Goal: Task Accomplishment & Management: Complete application form

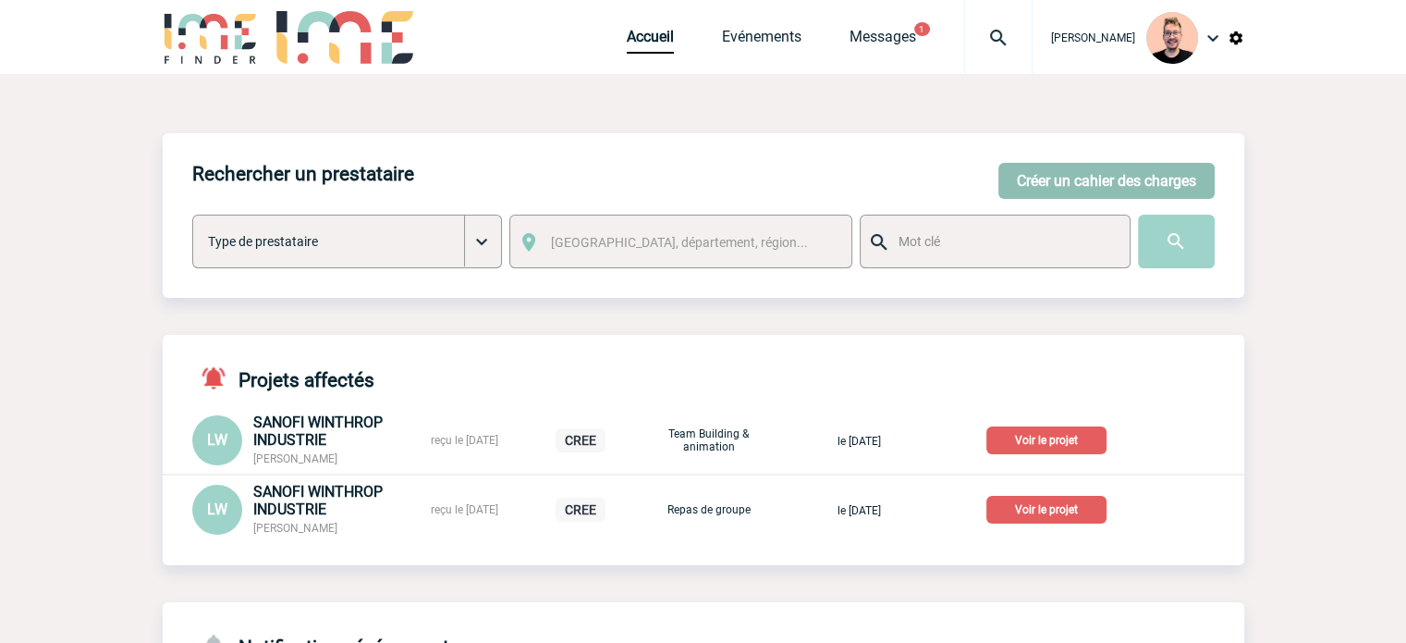
click at [1136, 177] on button "Créer un cahier des charges" at bounding box center [1106, 181] width 216 height 36
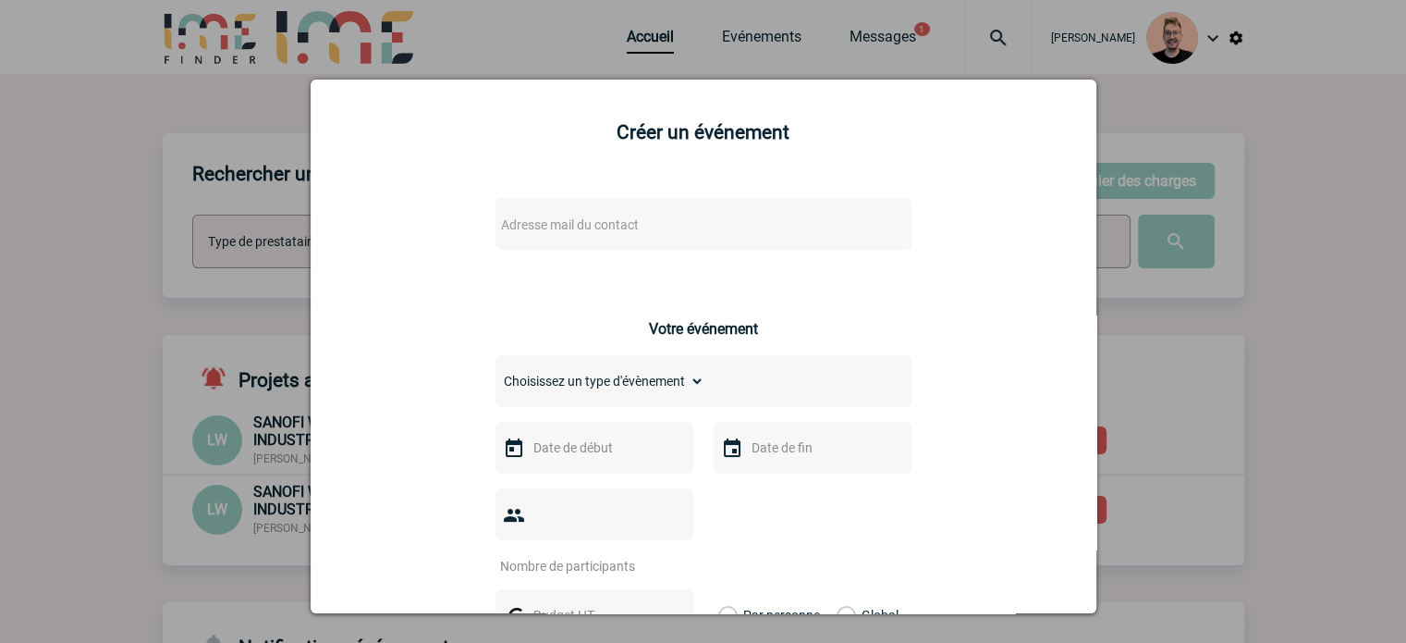
click at [551, 242] on div "Adresse mail du contact" at bounding box center [704, 224] width 416 height 52
click at [545, 232] on span "Adresse mail du contact" at bounding box center [570, 224] width 138 height 15
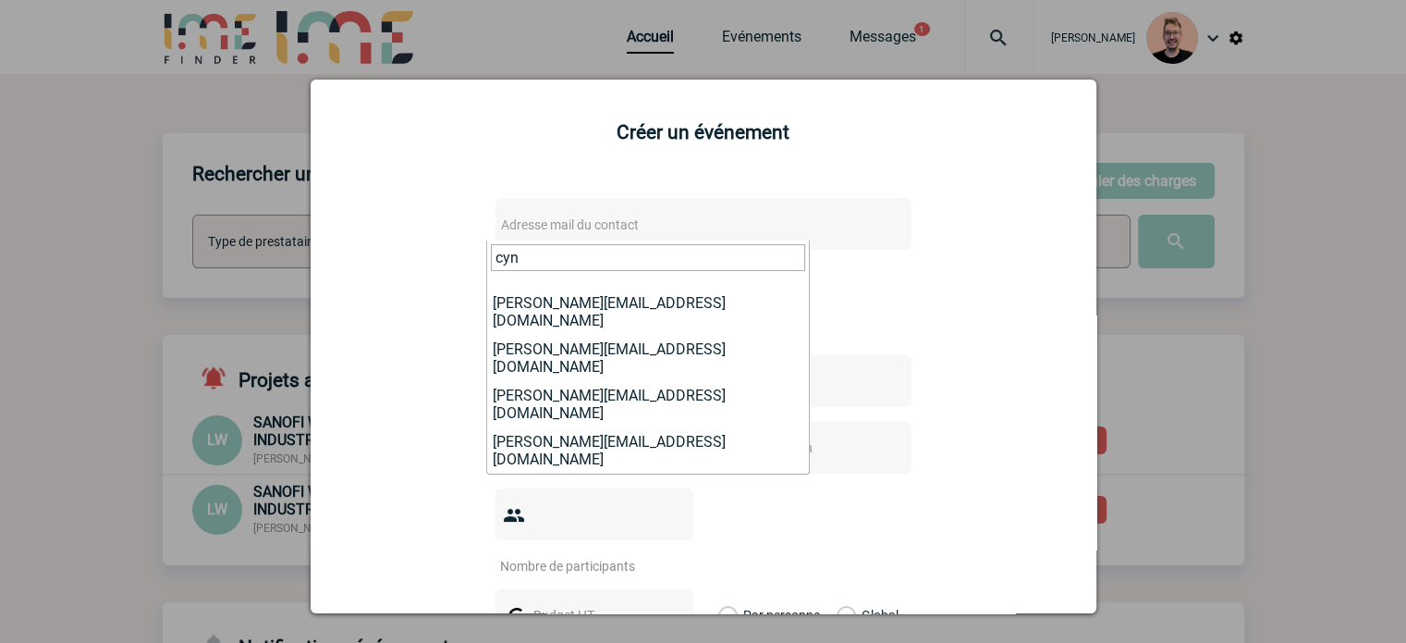
type input "cyn"
select select "131048"
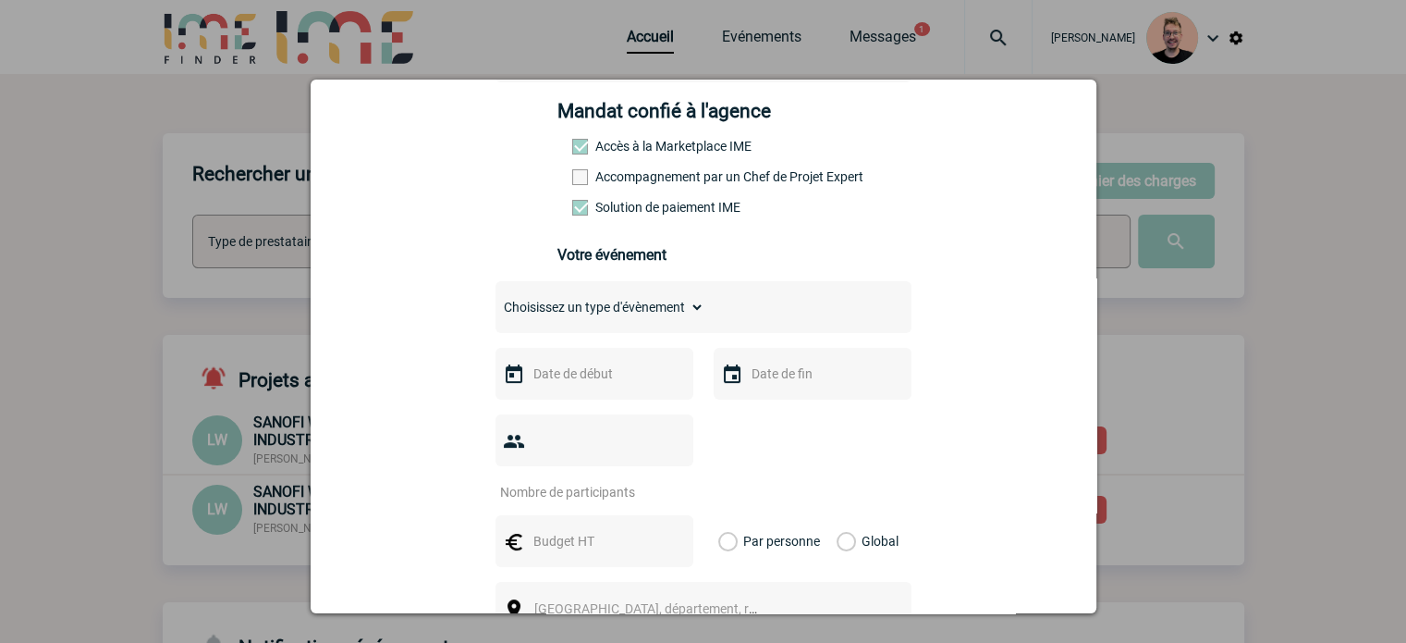
scroll to position [277, 0]
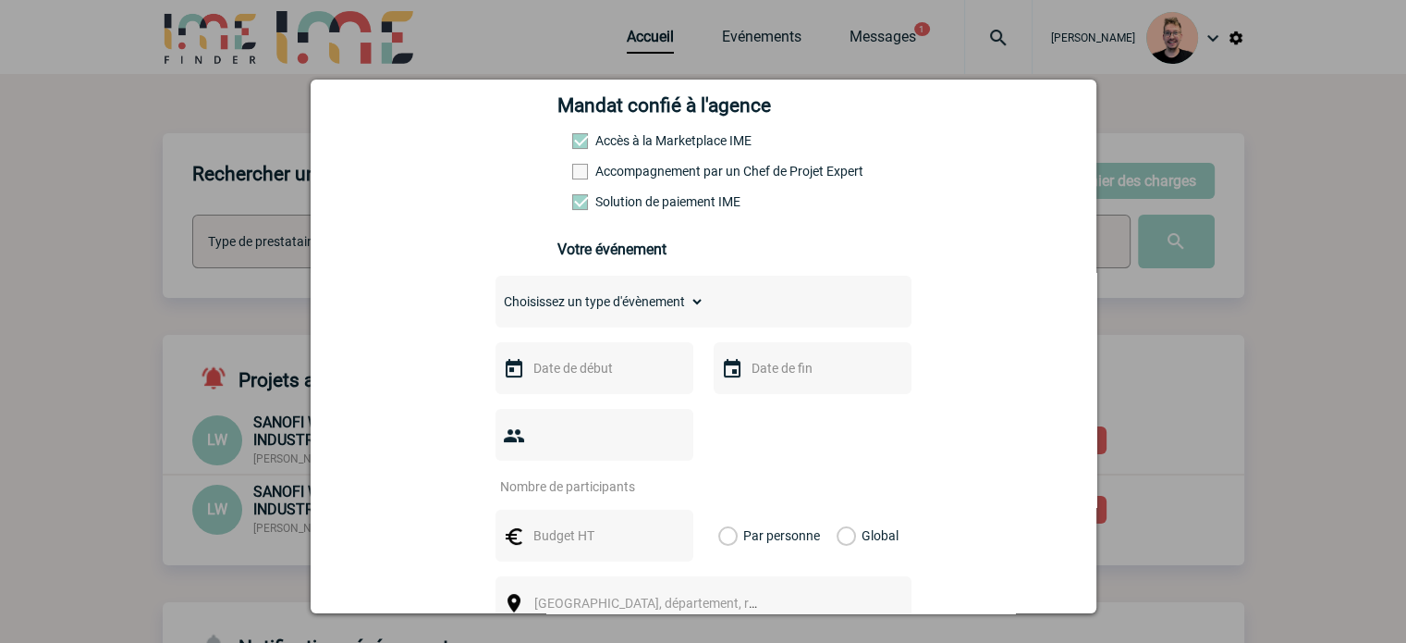
click at [640, 314] on select "Choisissez un type d'évènement Séminaire avec nuitée Séminaire sans nuitée Repa…" at bounding box center [600, 301] width 209 height 26
select select "1"
click at [496, 294] on select "Choisissez un type d'évènement Séminaire avec nuitée Séminaire sans nuitée Repa…" at bounding box center [600, 301] width 209 height 26
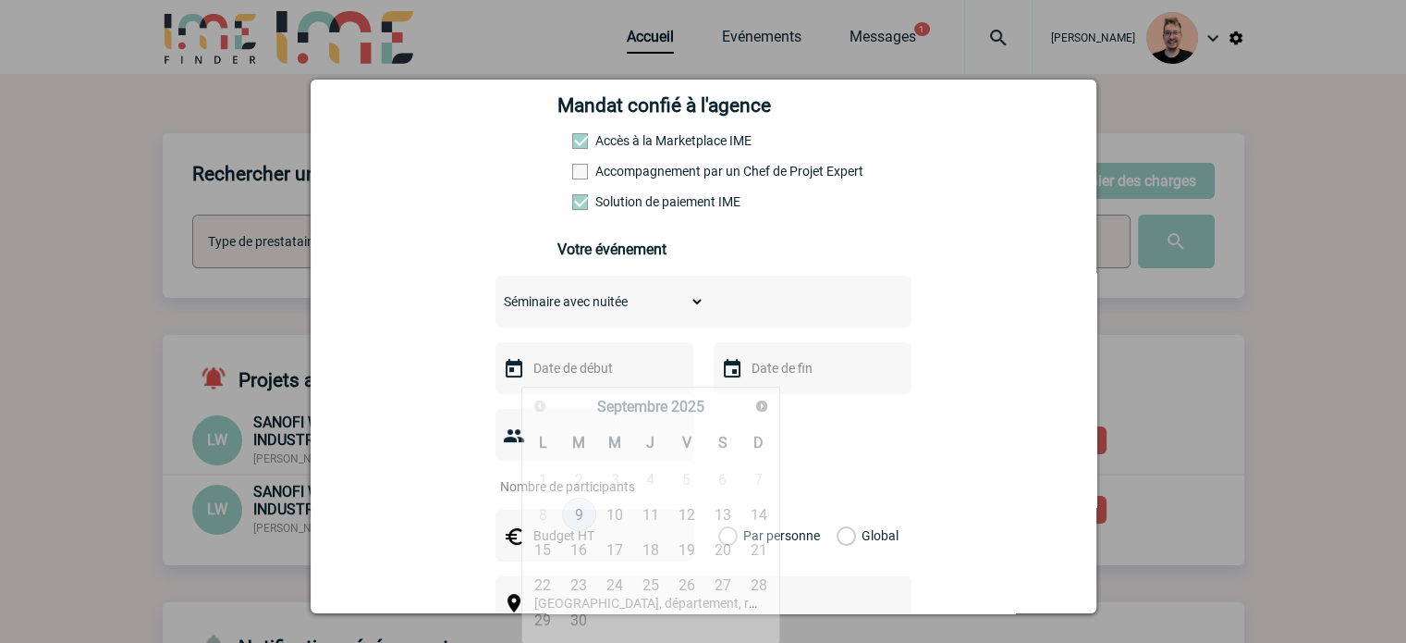
click at [587, 376] on input "text" at bounding box center [593, 368] width 128 height 24
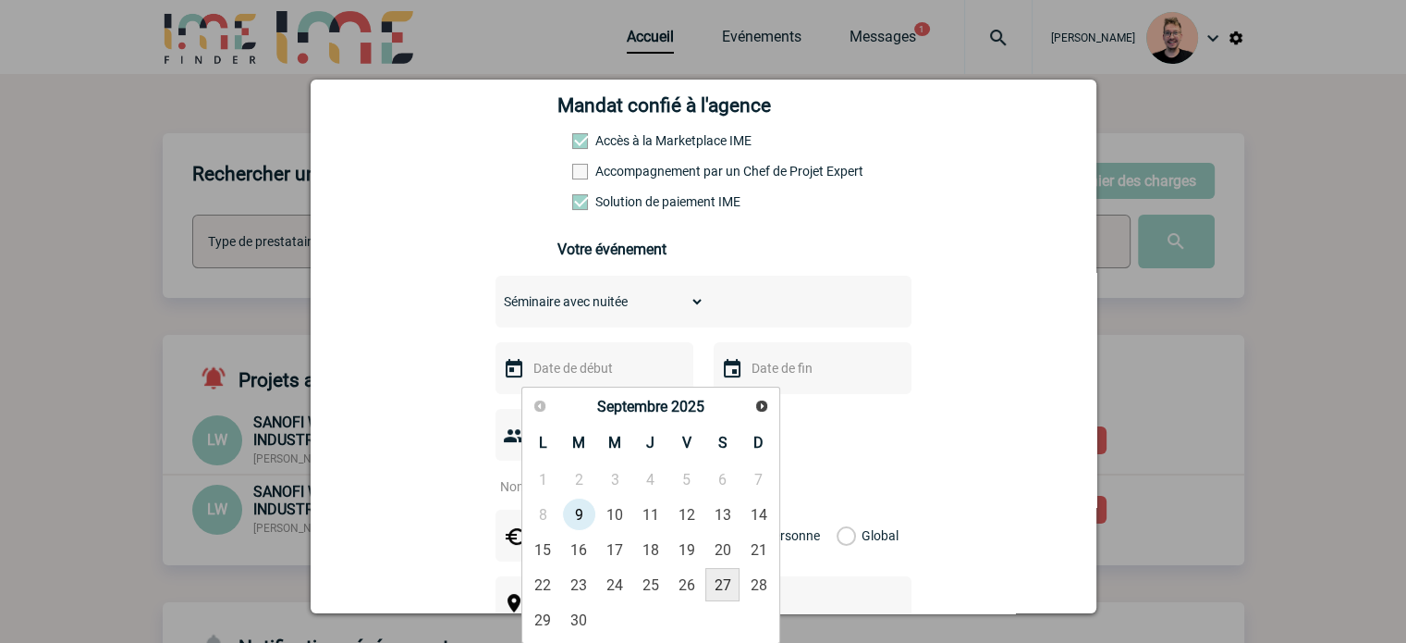
click at [721, 588] on link "27" at bounding box center [722, 584] width 34 height 33
type input "27-09-2025"
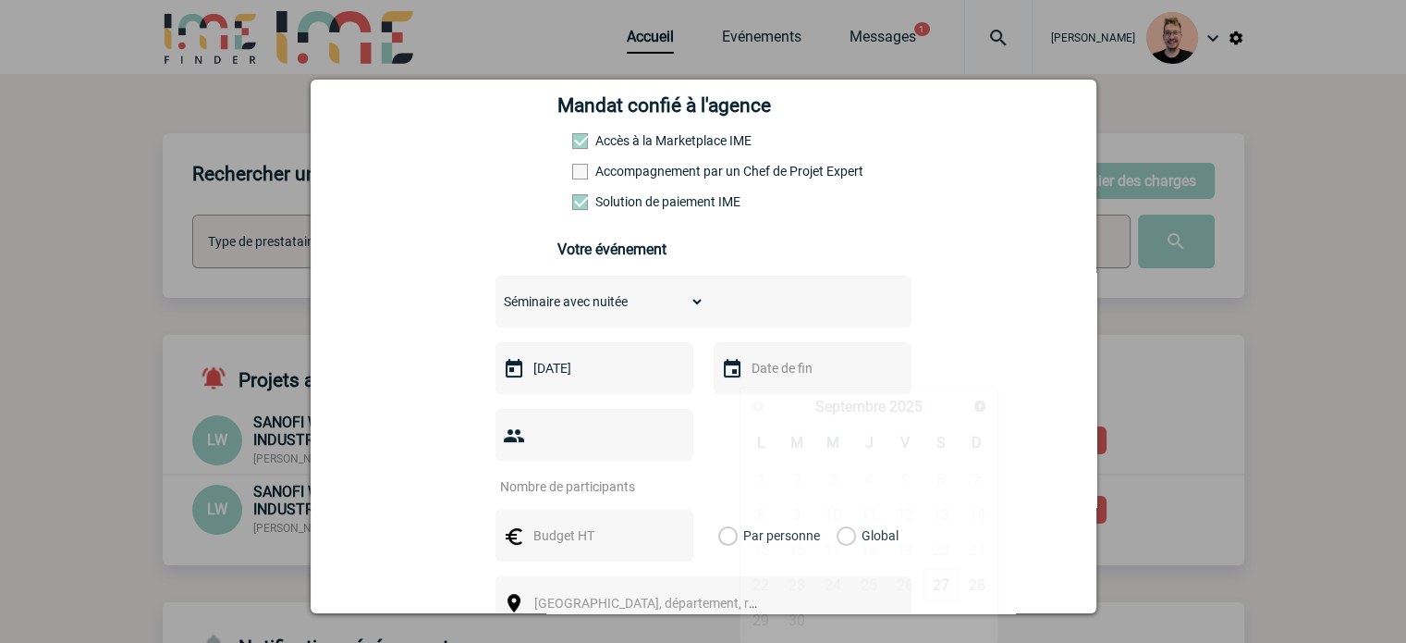
click at [763, 380] on input "text" at bounding box center [811, 368] width 128 height 24
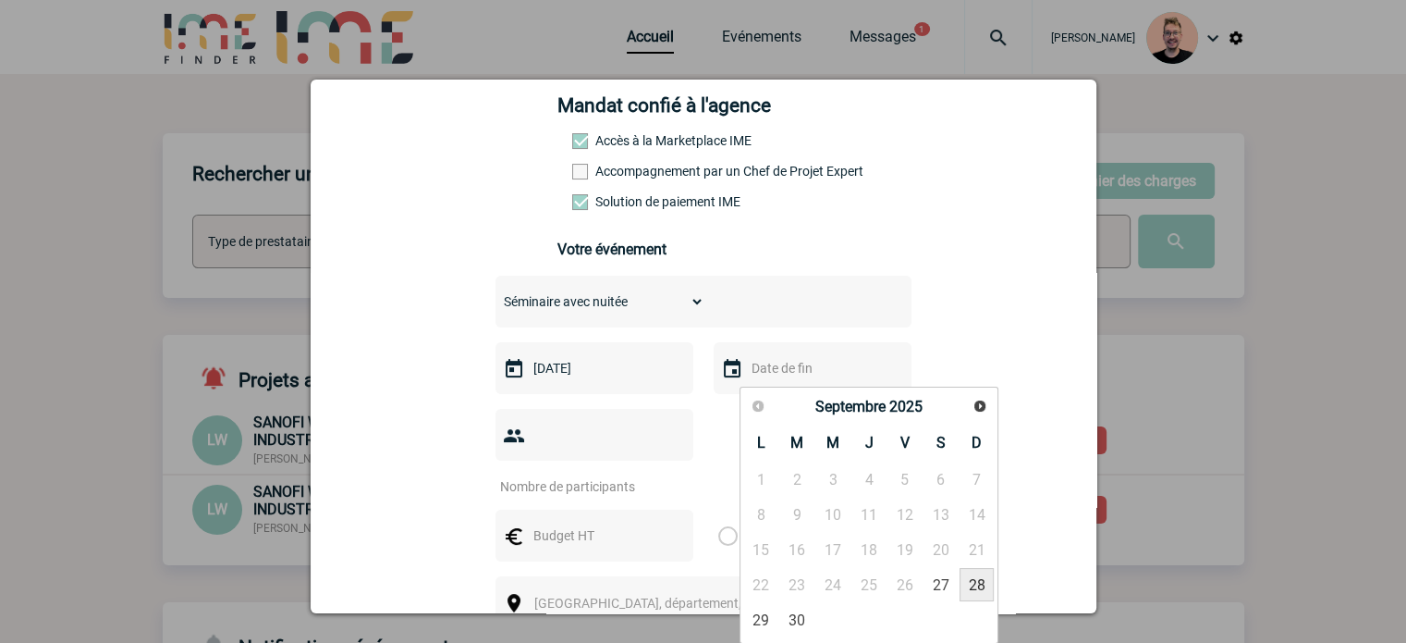
click at [974, 580] on link "28" at bounding box center [977, 584] width 34 height 33
type input "28-09-2025"
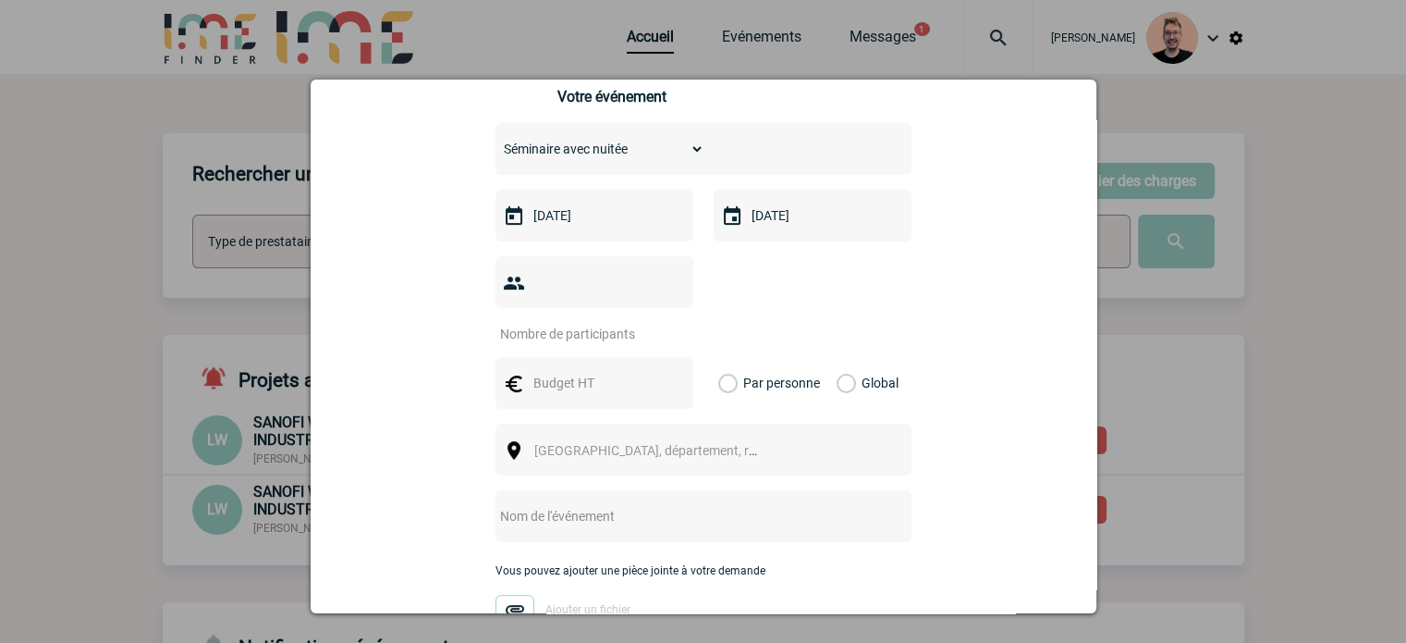
scroll to position [462, 0]
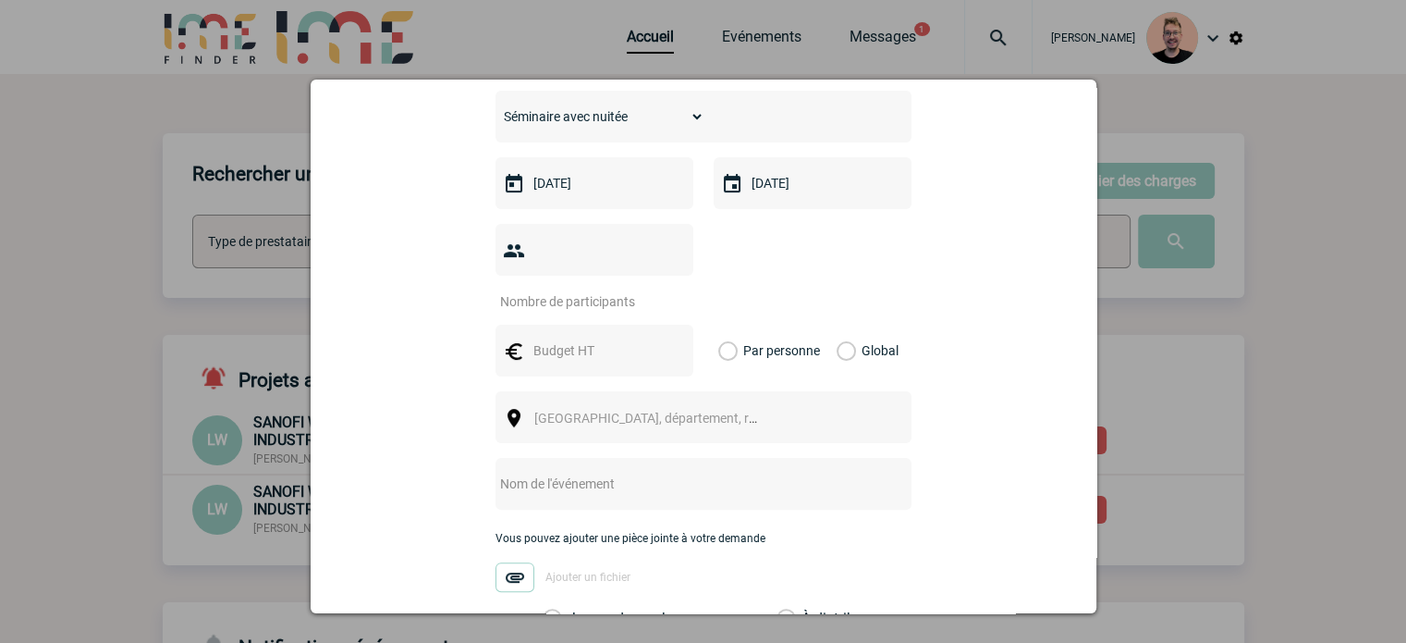
click at [557, 289] on input "number" at bounding box center [583, 301] width 174 height 24
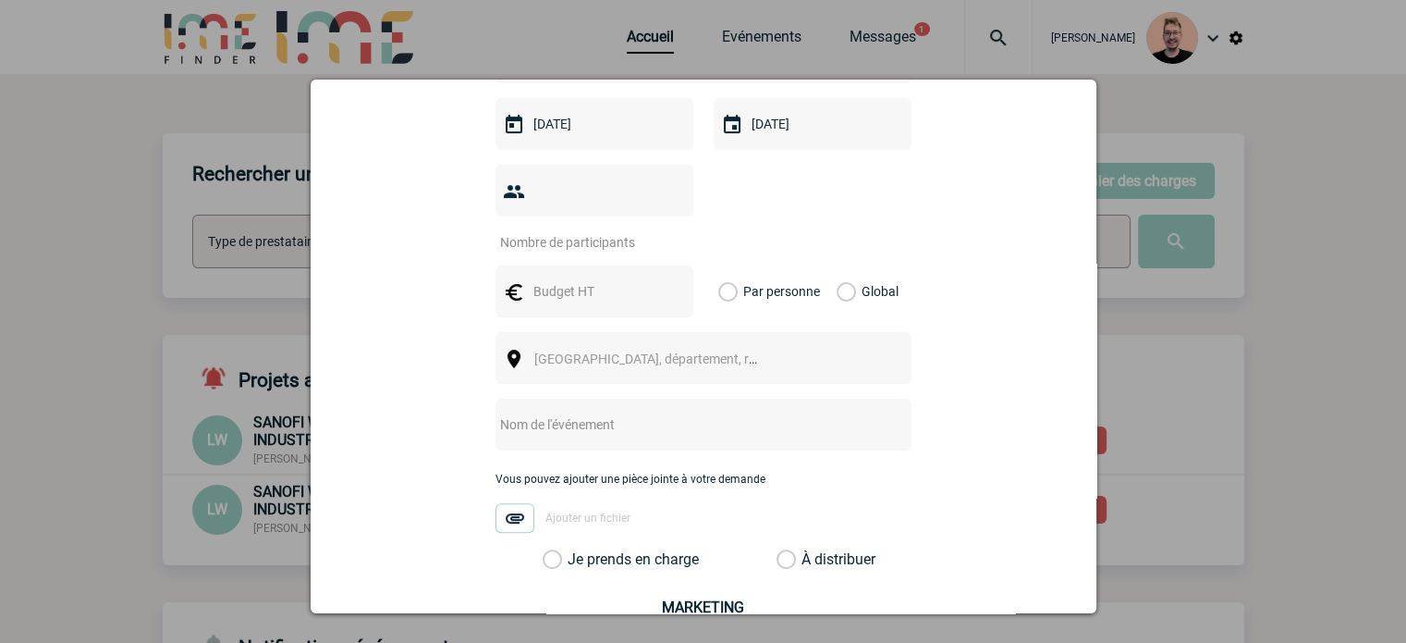
scroll to position [555, 0]
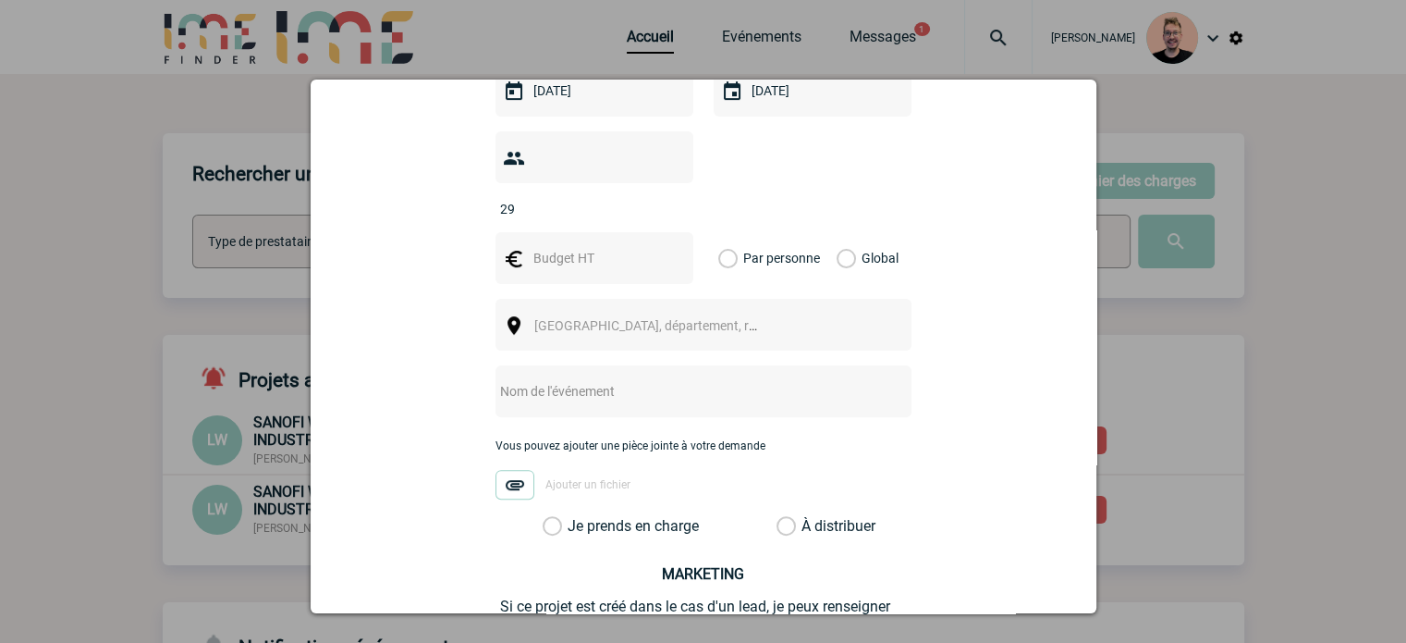
type input "29"
click at [569, 232] on div at bounding box center [595, 258] width 198 height 52
click at [569, 246] on input "text" at bounding box center [593, 258] width 128 height 24
type input "6300"
click at [839, 232] on label "Global" at bounding box center [843, 258] width 12 height 52
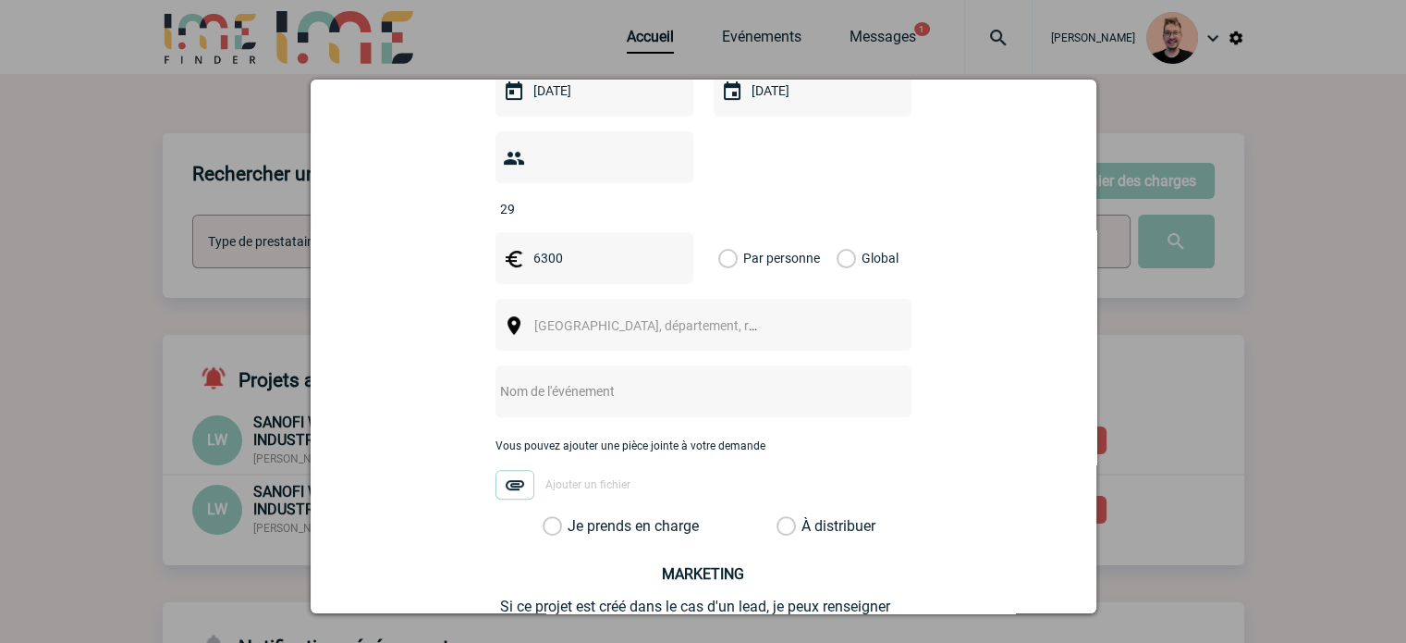
click at [0, 0] on input "Global" at bounding box center [0, 0] width 0 height 0
click at [764, 312] on span "Ville, département, région..." at bounding box center [654, 325] width 254 height 26
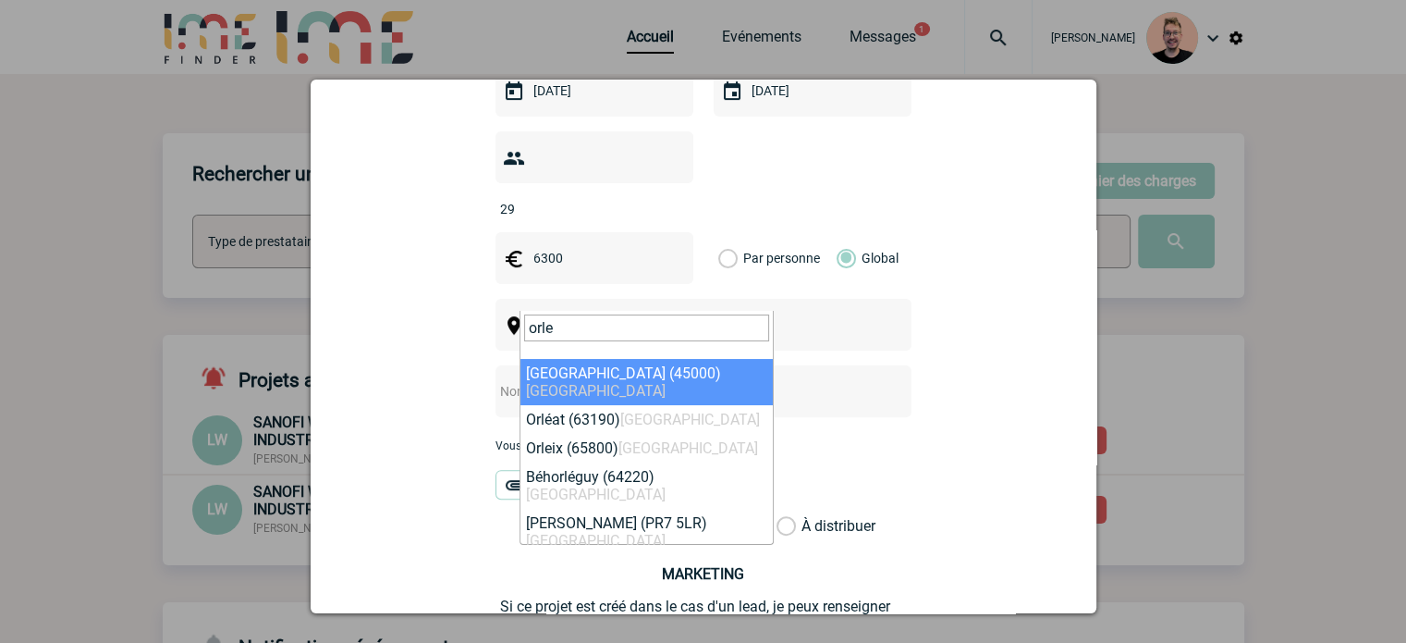
type input "orle"
select select "4336"
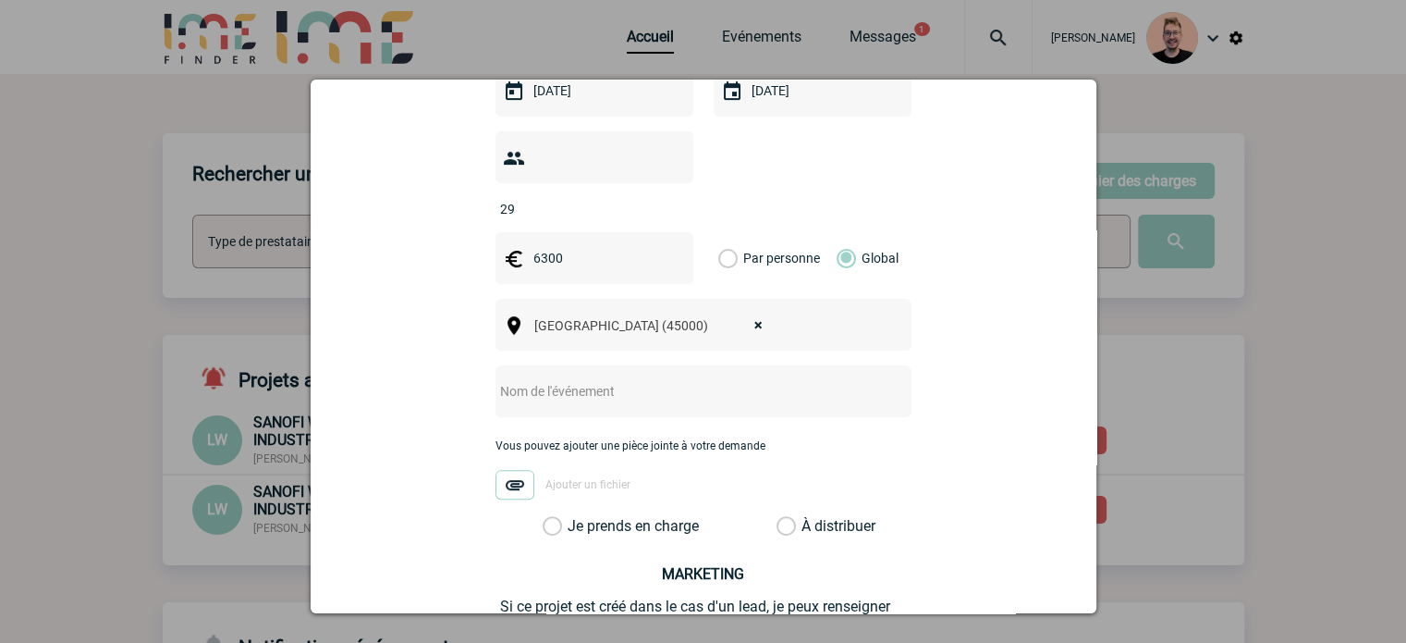
click at [625, 379] on input "text" at bounding box center [679, 391] width 367 height 24
paste input "SEMINAIRE MANAGER APL"
click at [499, 379] on input "SEMINAIRE MANAGER APL" at bounding box center [679, 391] width 367 height 24
type input "CENTRALISATION - SEMINAIRE MANAGER APL"
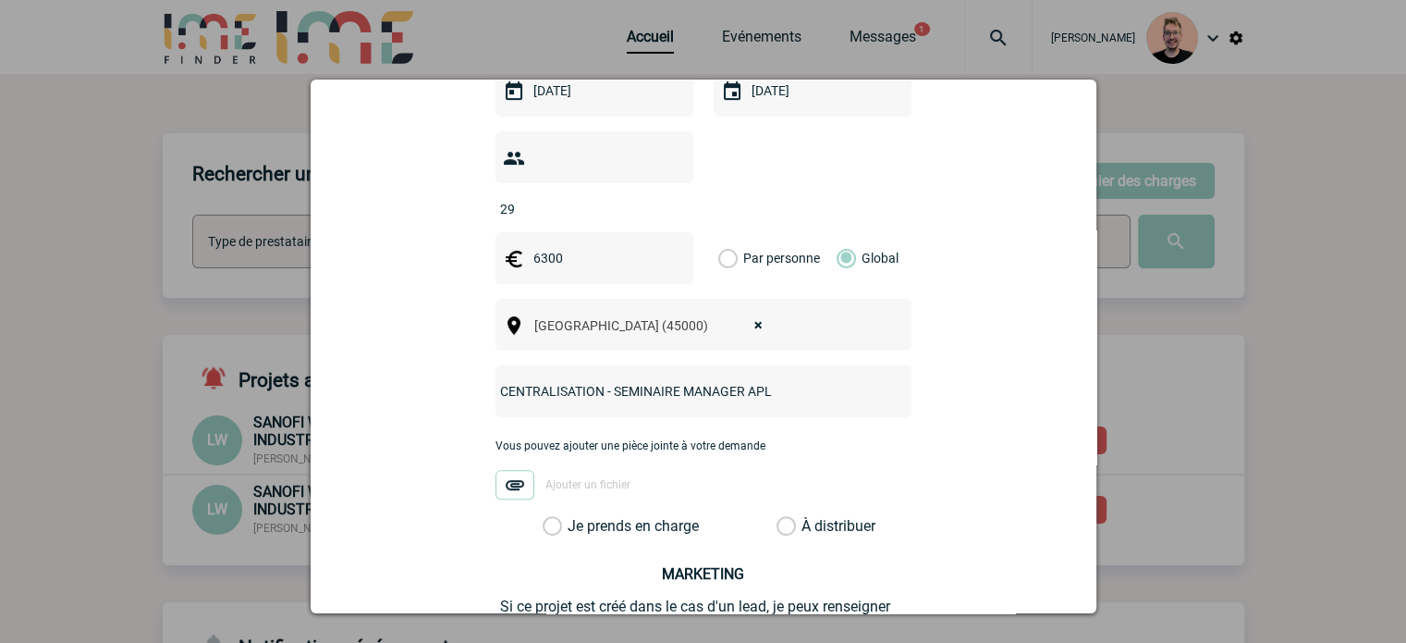
click at [574, 517] on label "Je prends en charge" at bounding box center [558, 526] width 31 height 18
click at [0, 0] on input "Je prends en charge" at bounding box center [0, 0] width 0 height 0
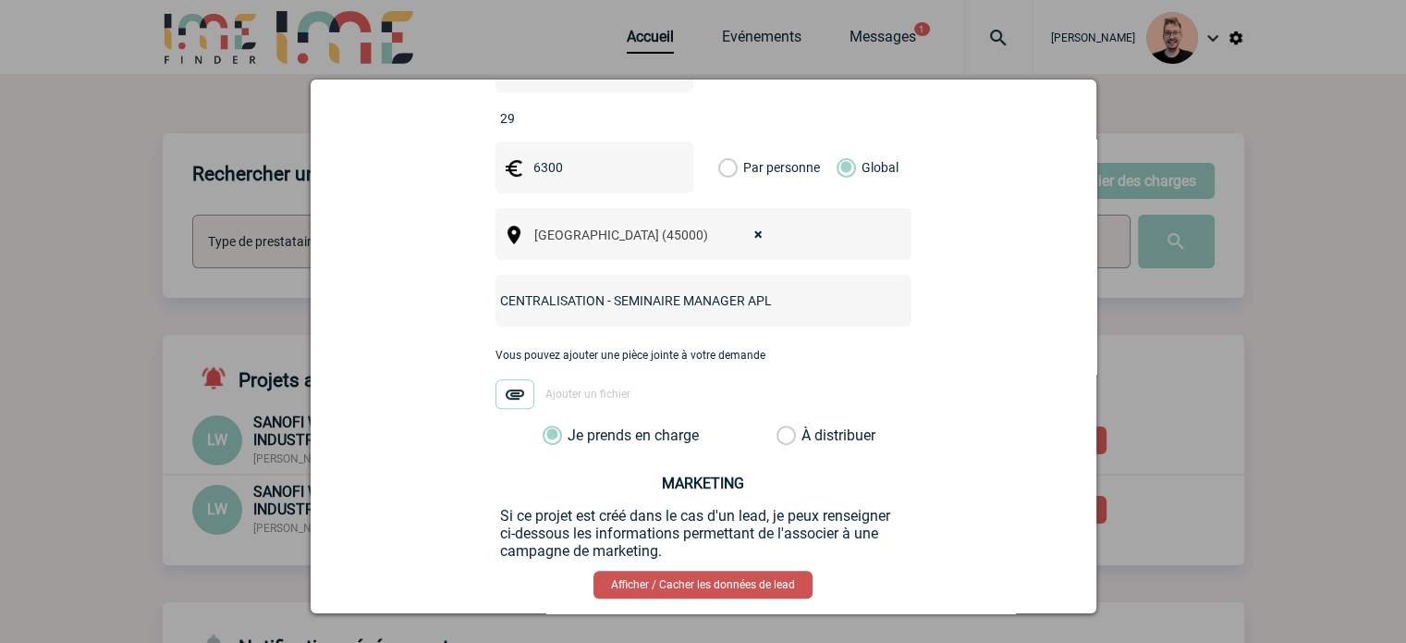
scroll to position [719, 0]
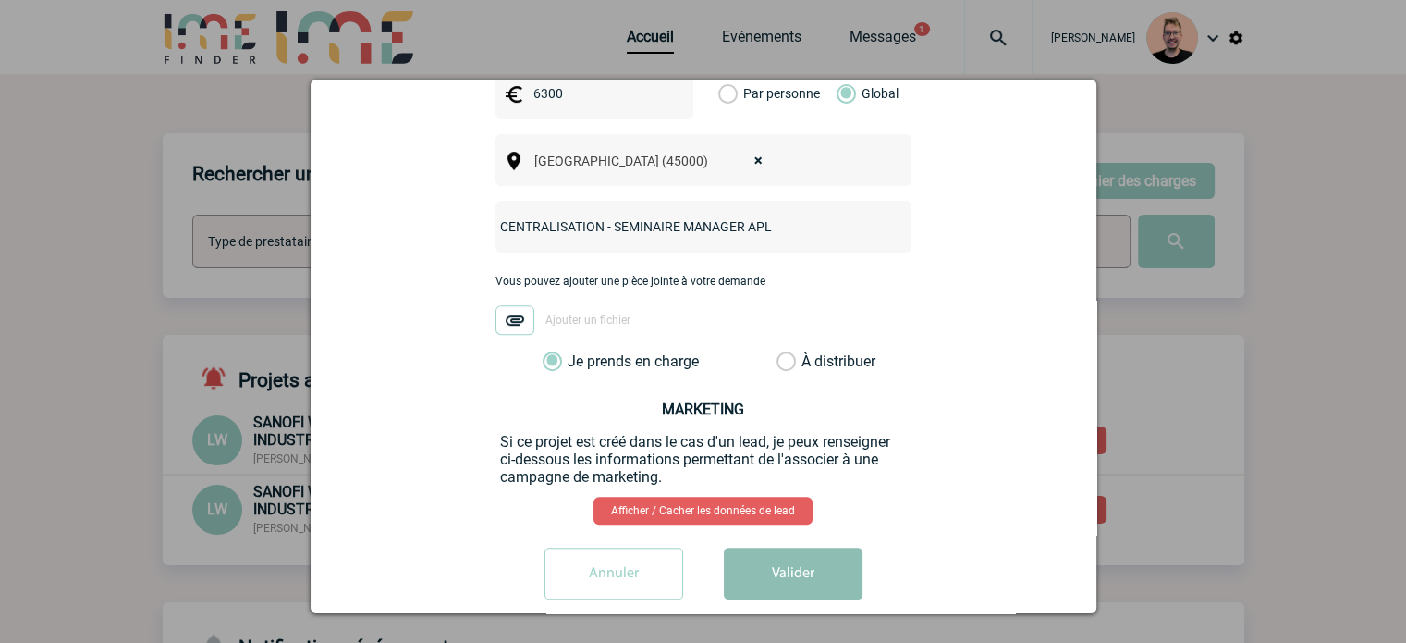
click at [780, 547] on button "Valider" at bounding box center [793, 573] width 139 height 52
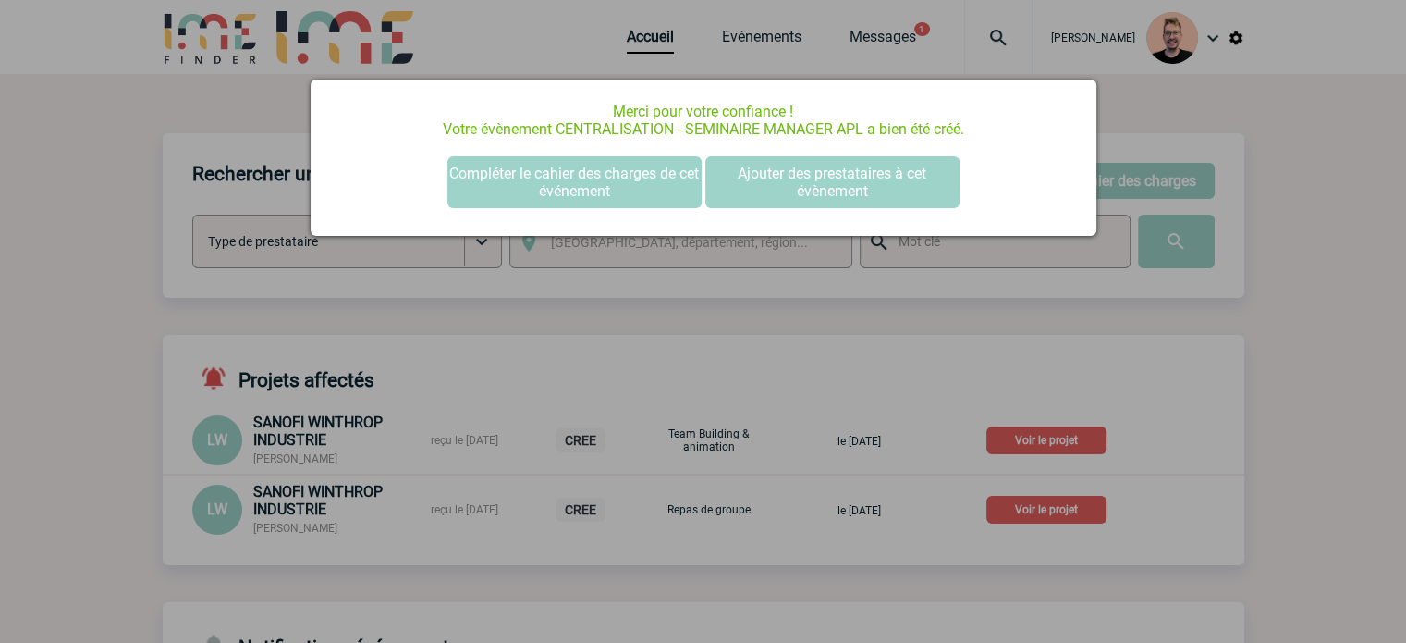
scroll to position [0, 0]
click at [566, 184] on button "Compléter le cahier des charges de cet événement" at bounding box center [574, 182] width 254 height 52
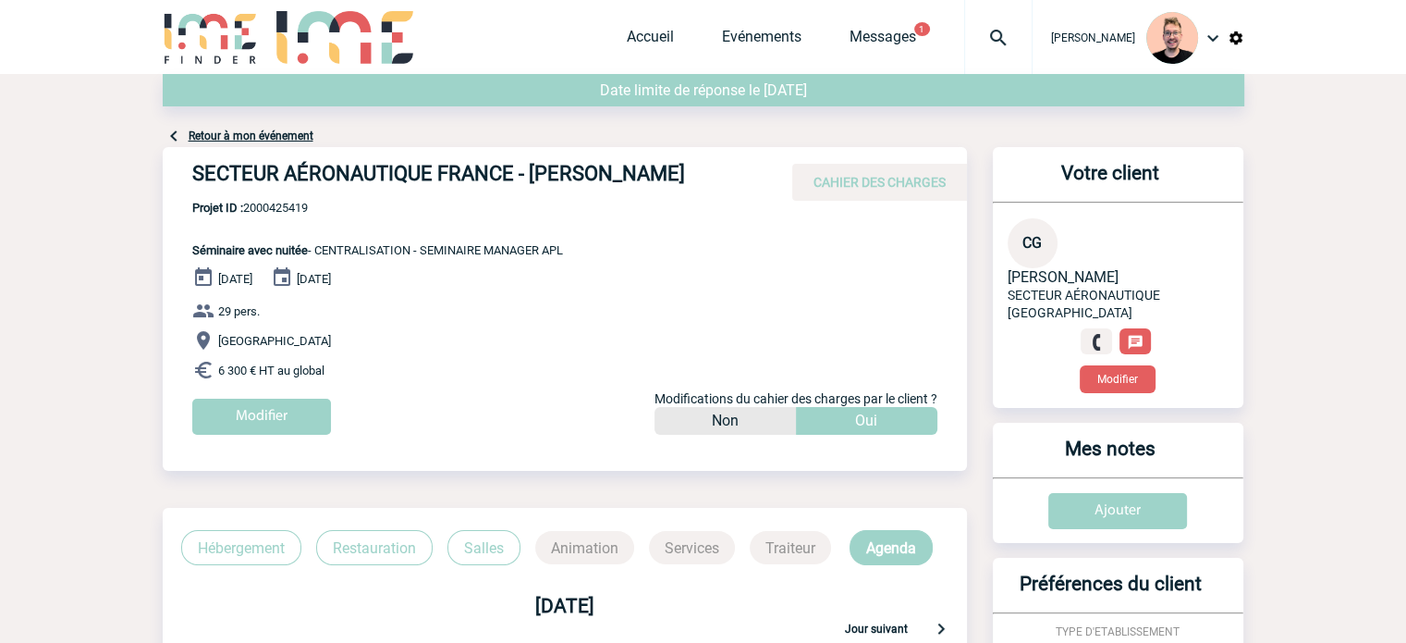
drag, startPoint x: 680, startPoint y: 175, endPoint x: 163, endPoint y: 162, distance: 517.9
click at [163, 162] on div "SECTEUR AÉRONAUTIQUE FRANCE - [PERSON_NAME] CAHIER DES CHARGES" at bounding box center [565, 174] width 804 height 54
copy h4 "SECTEUR AÉRONAUTIQUE FRANCE - [PERSON_NAME]"
click at [291, 206] on span "Projet ID : 2000425419" at bounding box center [377, 208] width 371 height 14
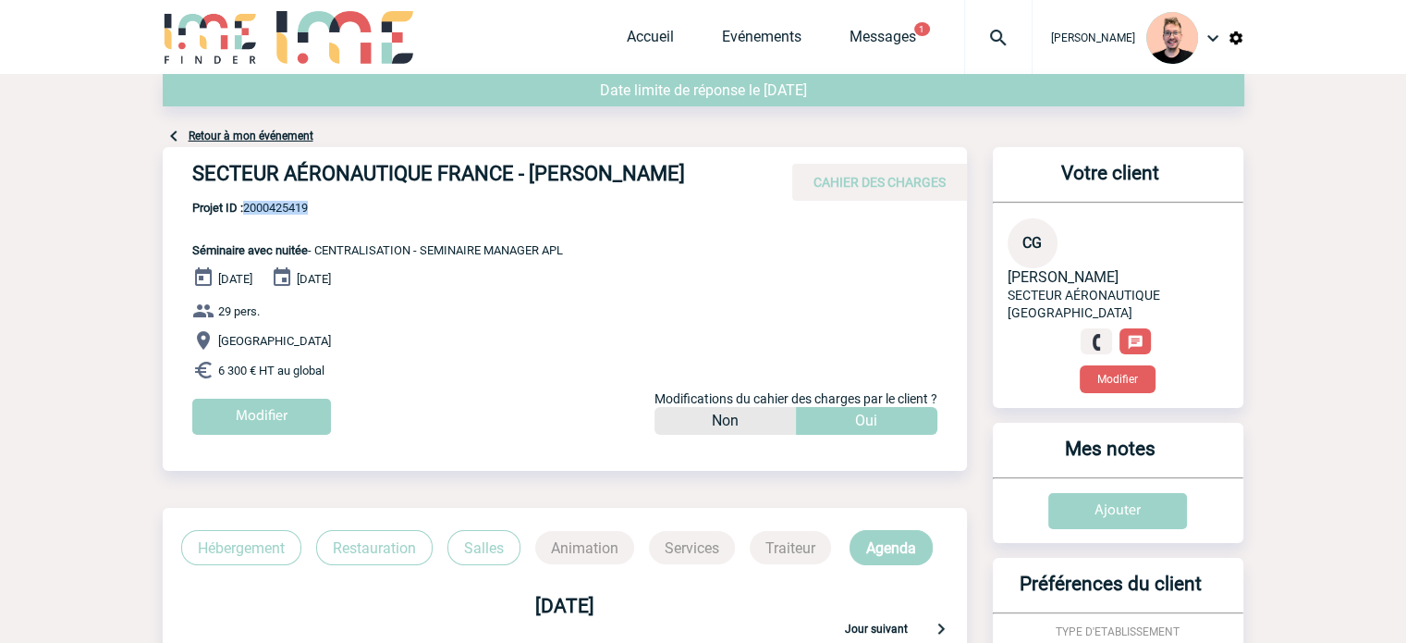
copy span "2000425419"
